Goal: Task Accomplishment & Management: Complete application form

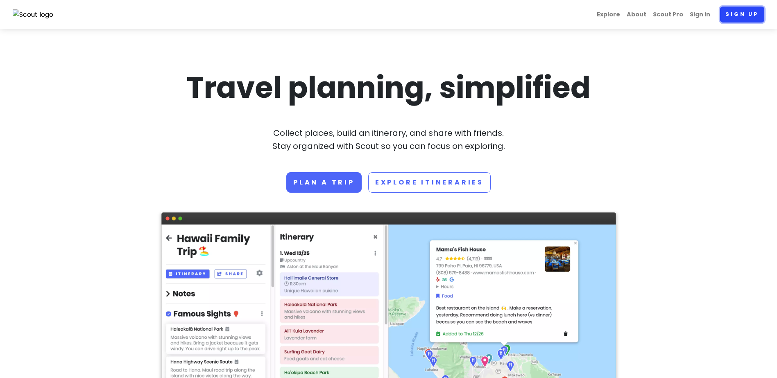
click at [741, 9] on link "Sign up" at bounding box center [742, 15] width 44 height 16
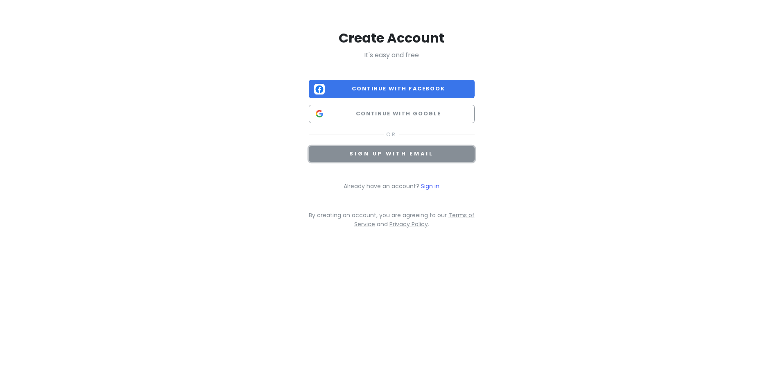
click at [403, 152] on span "Sign up with email" at bounding box center [391, 153] width 84 height 7
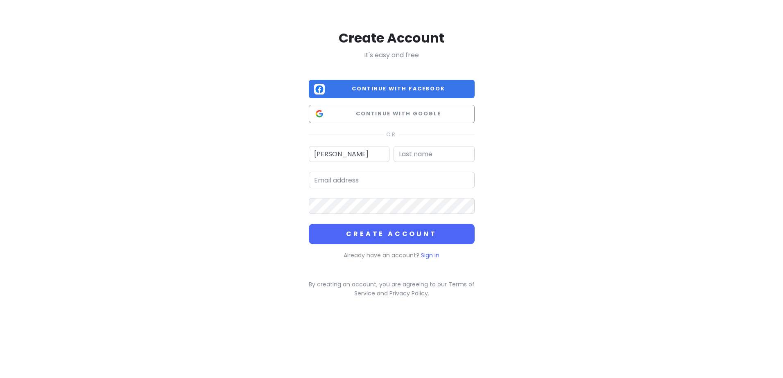
type input "[PERSON_NAME]"
type input "[EMAIL_ADDRESS][DOMAIN_NAME]"
click at [309, 224] on button "Create Account" at bounding box center [392, 234] width 166 height 20
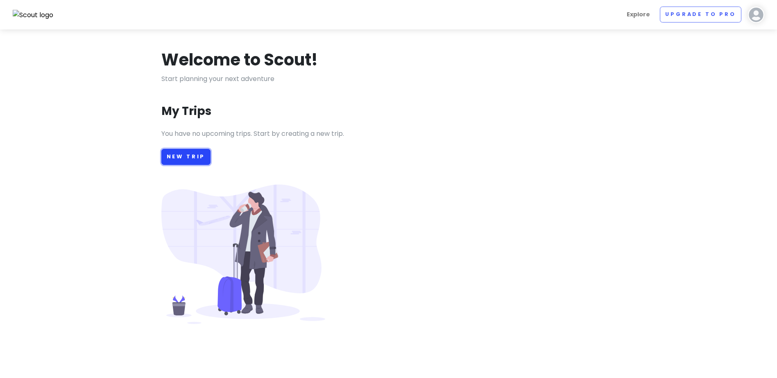
click at [190, 157] on link "New Trip" at bounding box center [186, 157] width 50 height 16
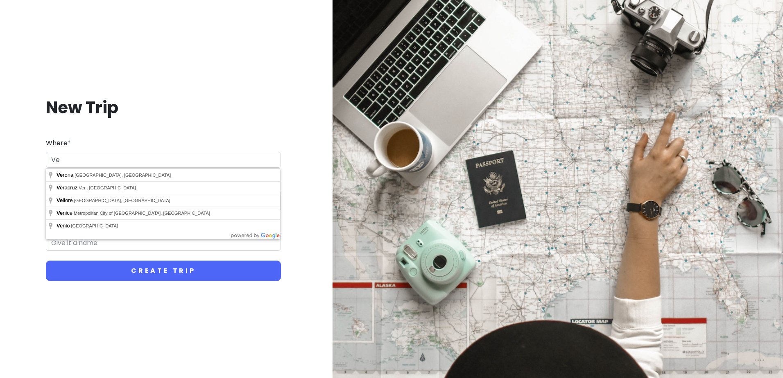
type input "V"
type input "="
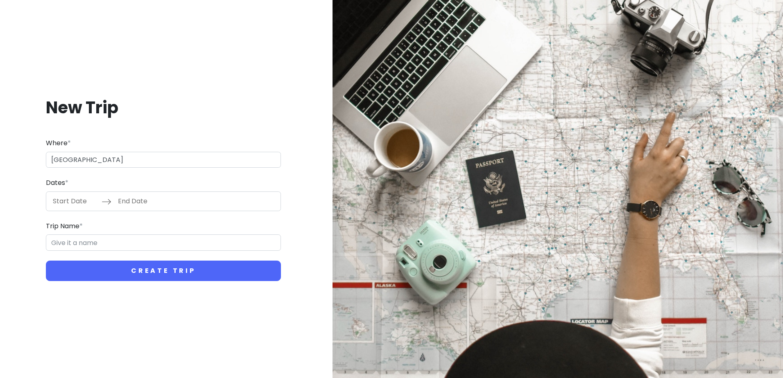
click at [170, 141] on div "Where * [GEOGRAPHIC_DATA]" at bounding box center [163, 153] width 235 height 30
click at [119, 163] on input "[GEOGRAPHIC_DATA]" at bounding box center [163, 160] width 235 height 16
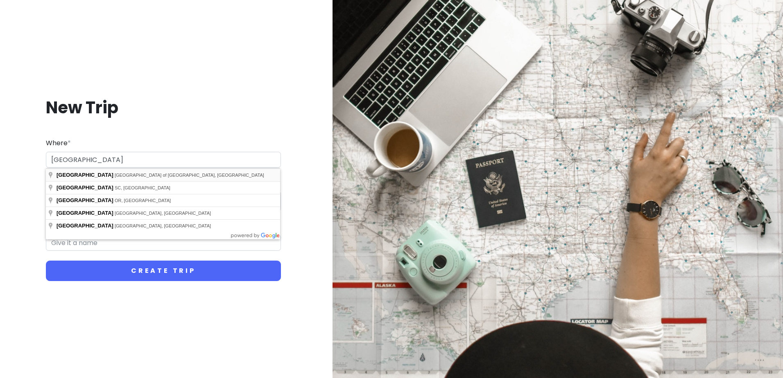
type input "[GEOGRAPHIC_DATA], [GEOGRAPHIC_DATA] of [GEOGRAPHIC_DATA], [GEOGRAPHIC_DATA]"
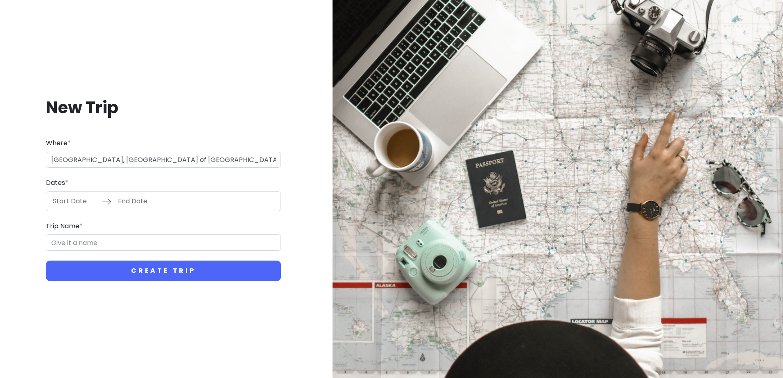
type input "[PERSON_NAME]"
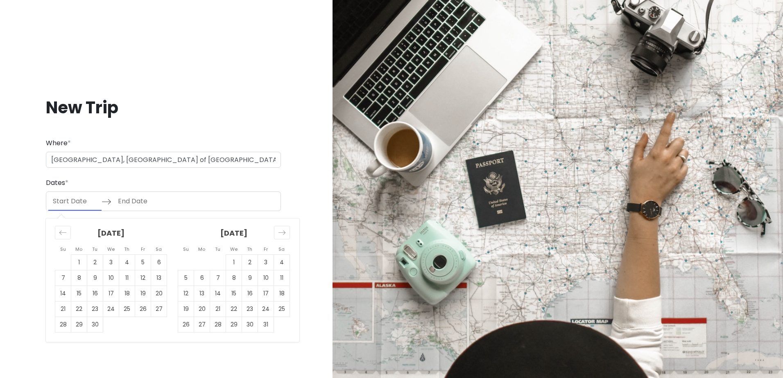
click at [70, 204] on input "Start Date" at bounding box center [74, 201] width 53 height 19
click at [193, 114] on h1 "New Trip" at bounding box center [163, 107] width 235 height 21
